Goal: Find specific fact: Locate a discrete piece of known information

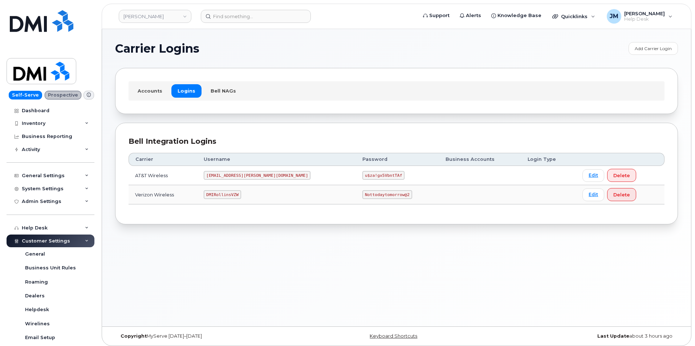
click at [225, 196] on code "DMIRollinsVZW" at bounding box center [222, 194] width 37 height 9
copy code "DMIRollinsVZW"
click at [362, 195] on code "Nottodaytomorrow@2" at bounding box center [386, 194] width 49 height 9
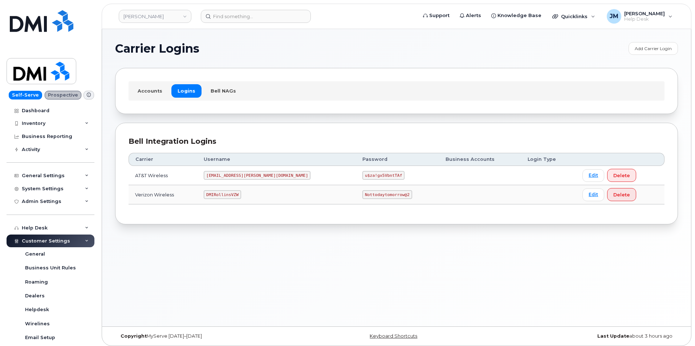
click at [362, 195] on code "Nottodaytomorrow@2" at bounding box center [386, 194] width 49 height 9
drag, startPoint x: 363, startPoint y: 195, endPoint x: 315, endPoint y: 195, distance: 48.3
click at [356, 195] on td "Nottodaytomorrow@2" at bounding box center [397, 194] width 83 height 19
copy code "Nottodaytomorrow@2"
